Goal: Task Accomplishment & Management: Use online tool/utility

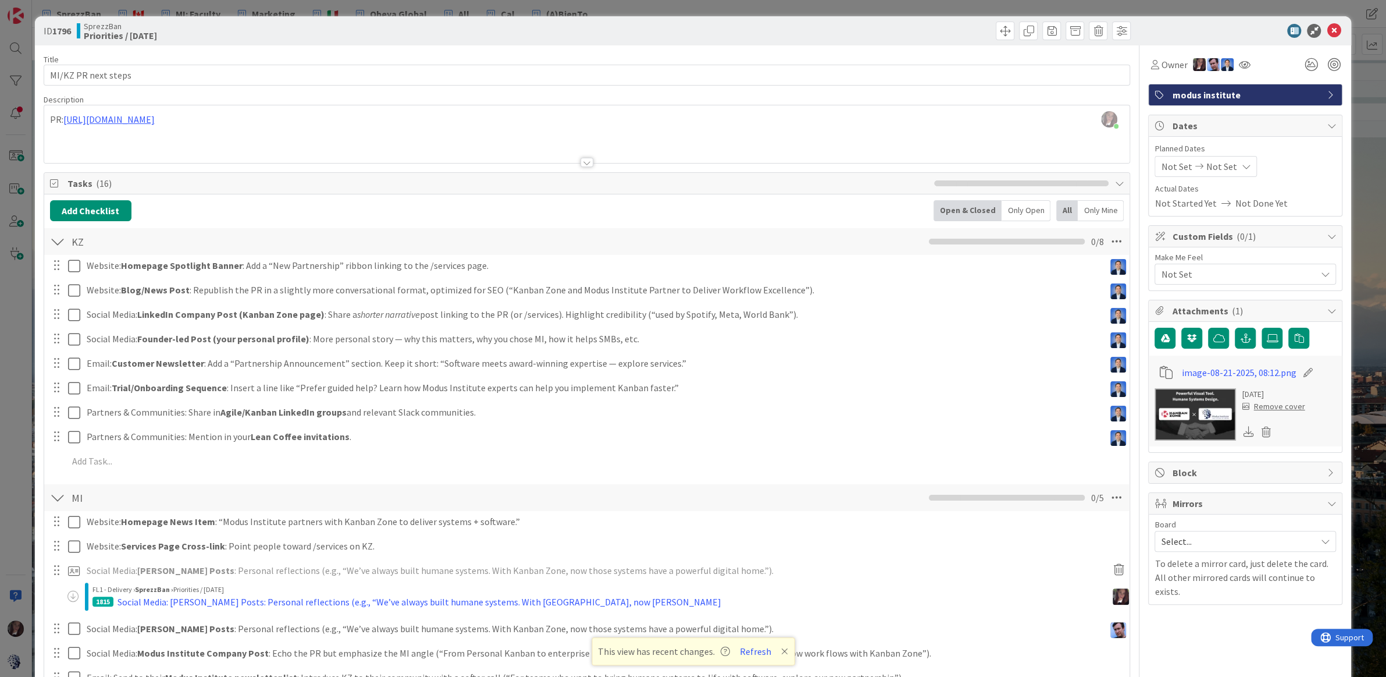
scroll to position [636, 0]
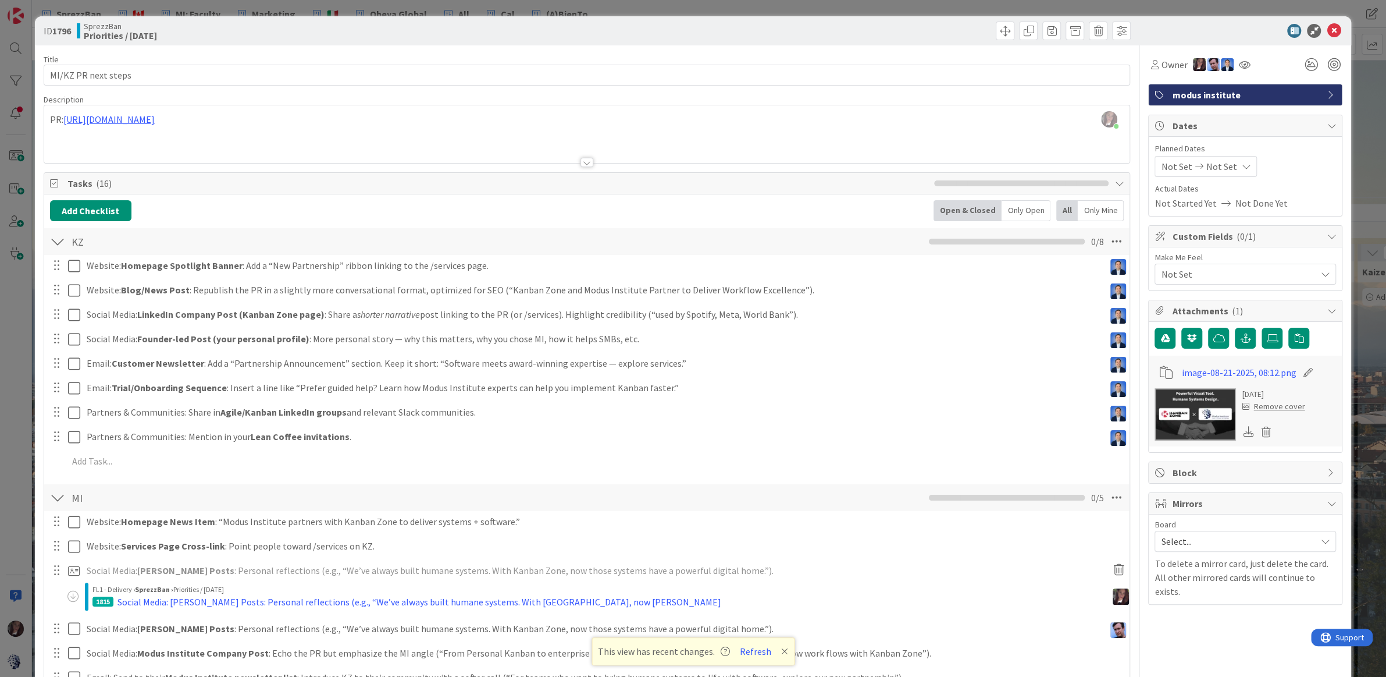
click at [575, 173] on div "Tasks ( 16 )" at bounding box center [587, 184] width 1086 height 22
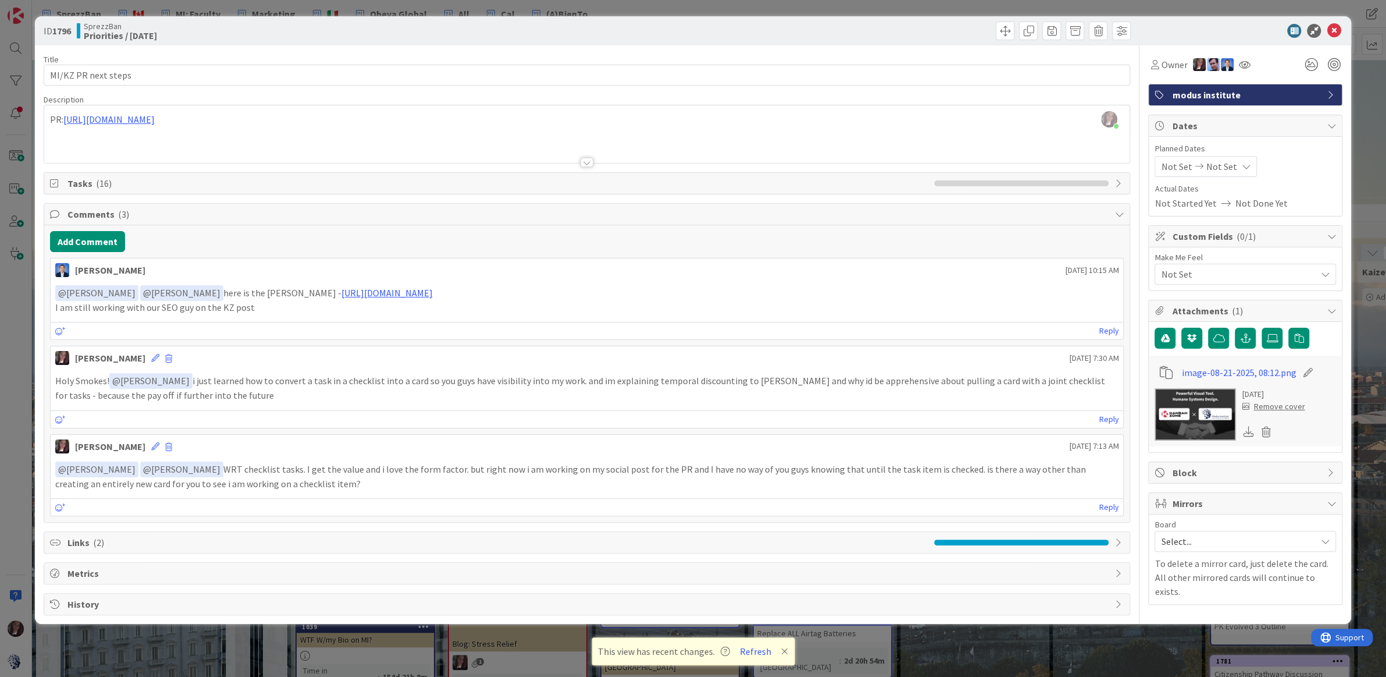
click at [575, 173] on div "Tasks ( 16 )" at bounding box center [587, 183] width 1086 height 21
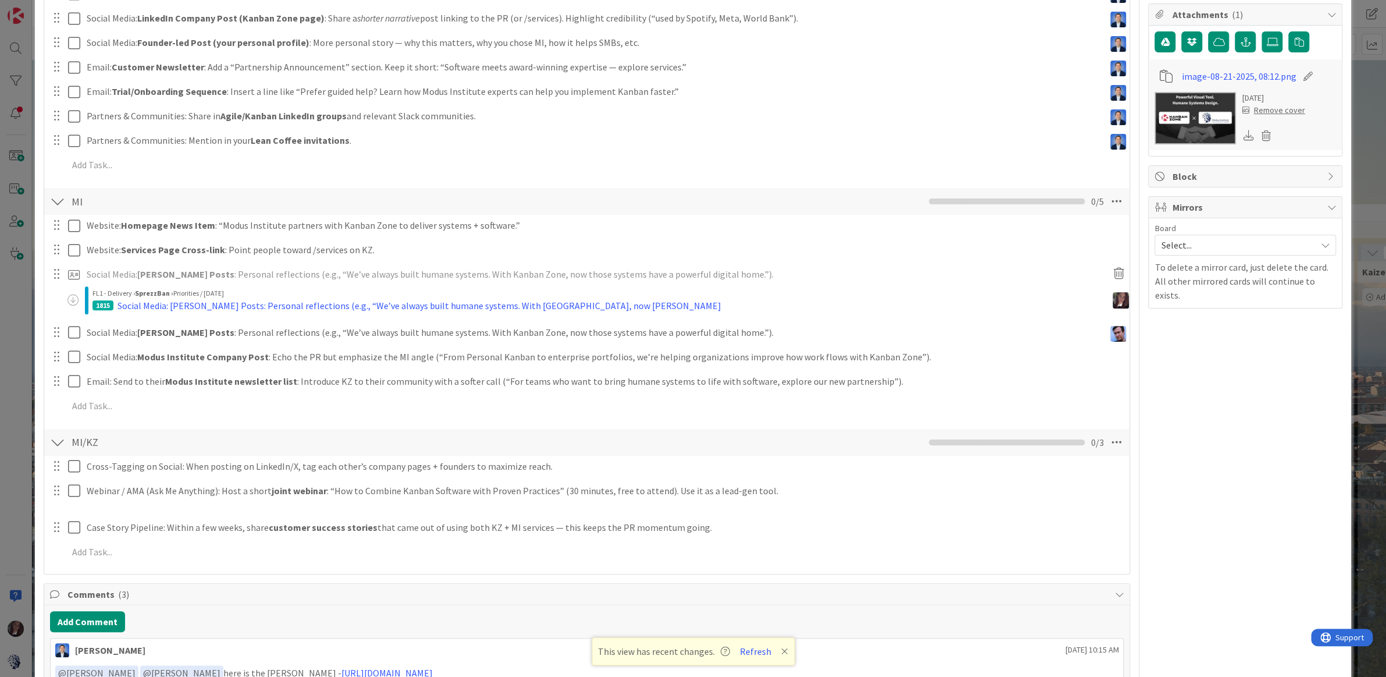
scroll to position [297, 0]
click at [680, 298] on div "1815 Social Media: [PERSON_NAME] Posts: Personal reflections (e.g., “We’ve alwa…" at bounding box center [602, 305] width 1021 height 14
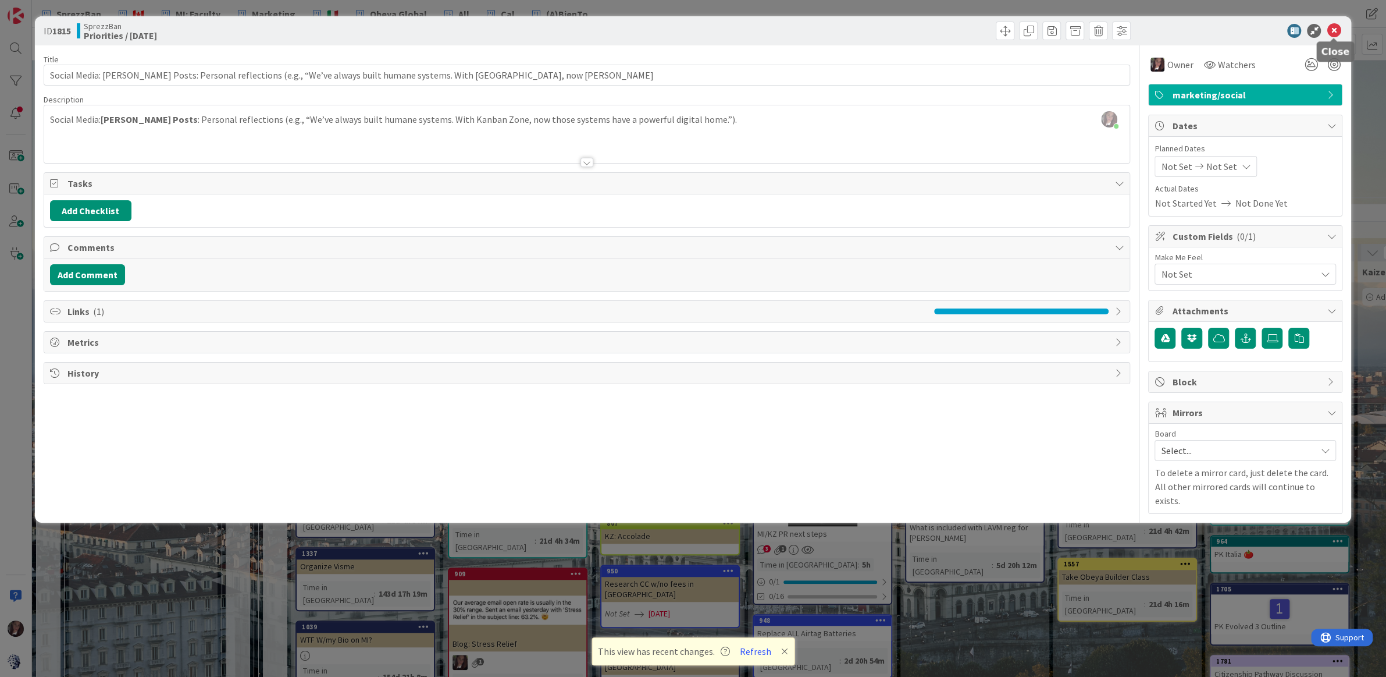
click at [1332, 30] on icon at bounding box center [1334, 31] width 14 height 14
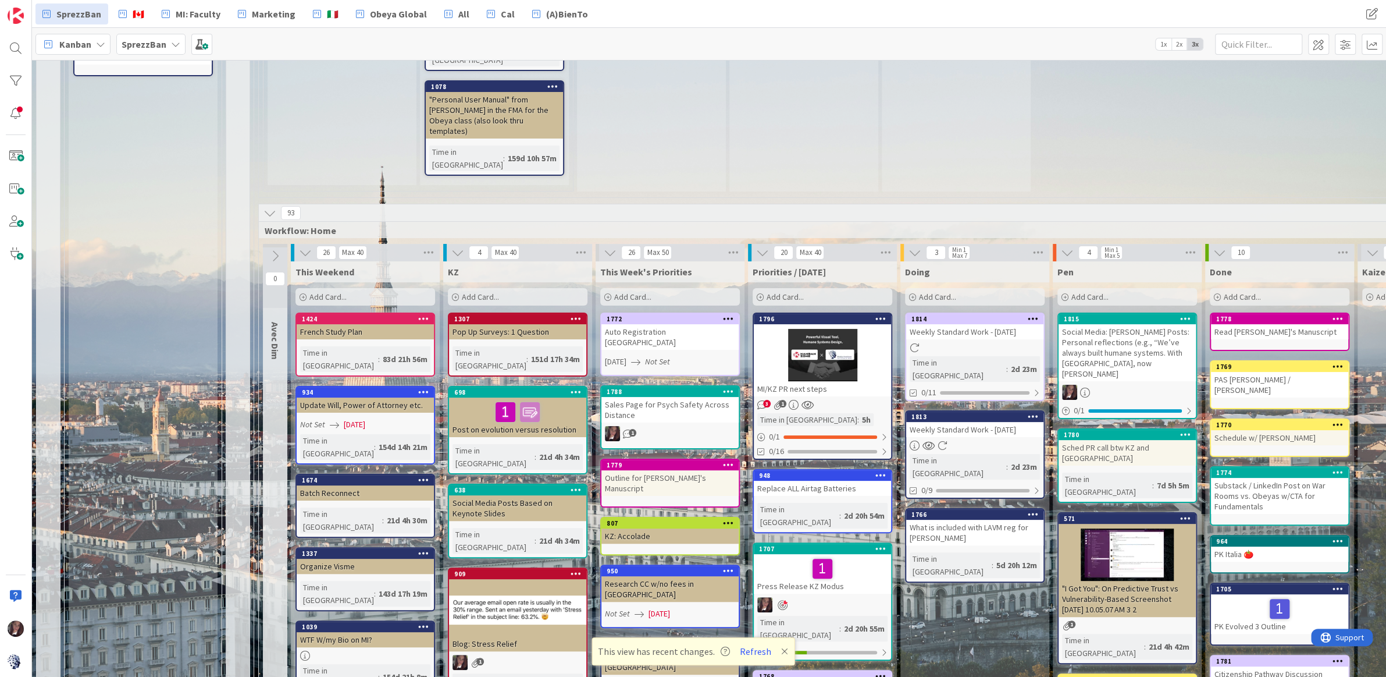
click at [825, 329] on div at bounding box center [822, 355] width 137 height 52
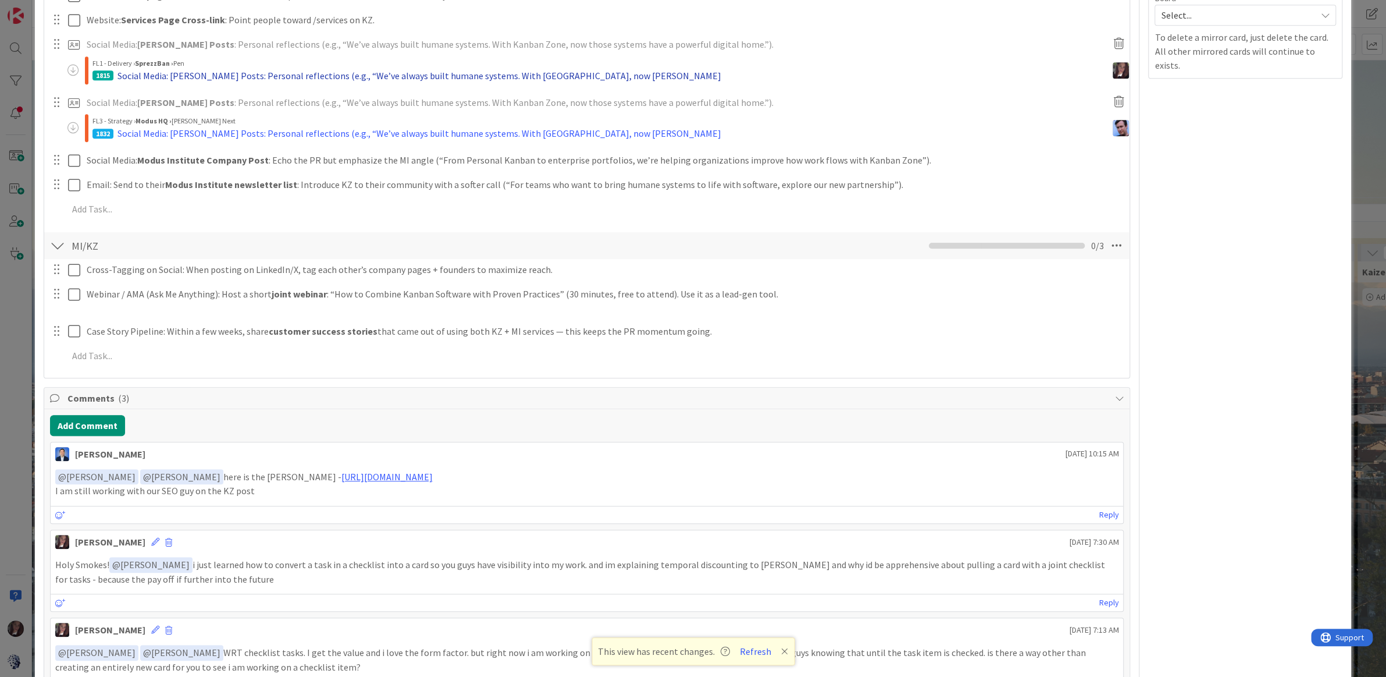
scroll to position [527, 0]
click at [433, 469] on link "[URL][DOMAIN_NAME]" at bounding box center [386, 475] width 91 height 12
